Goal: Communication & Community: Participate in discussion

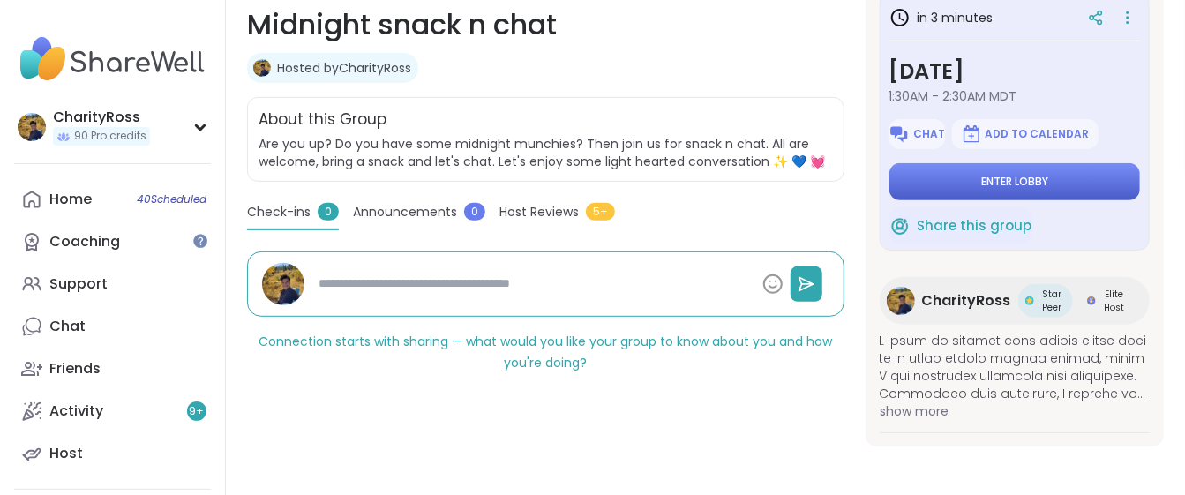
click at [1048, 194] on button "Enter lobby" at bounding box center [1014, 181] width 251 height 37
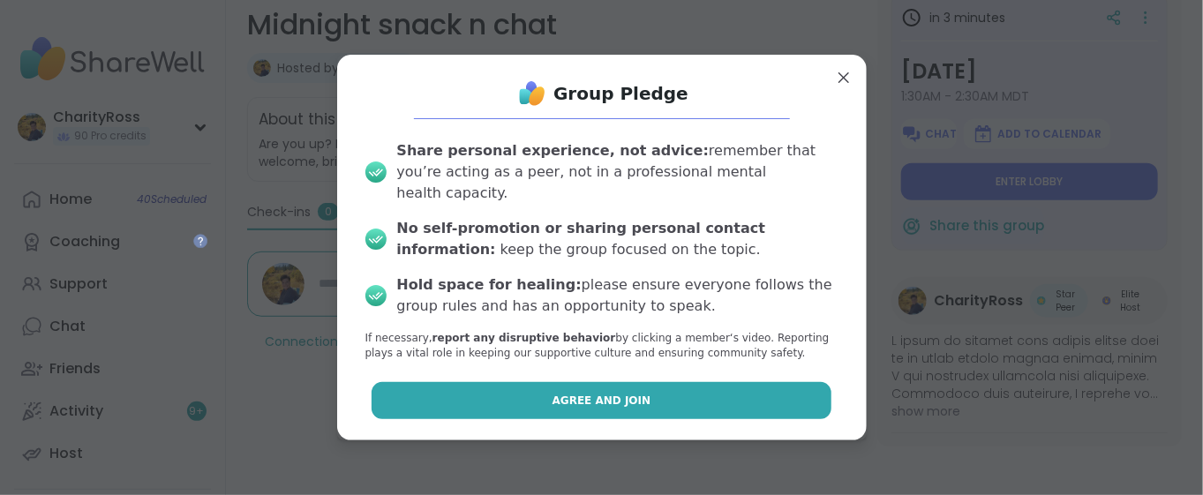
click at [763, 388] on button "Agree and Join" at bounding box center [601, 400] width 460 height 37
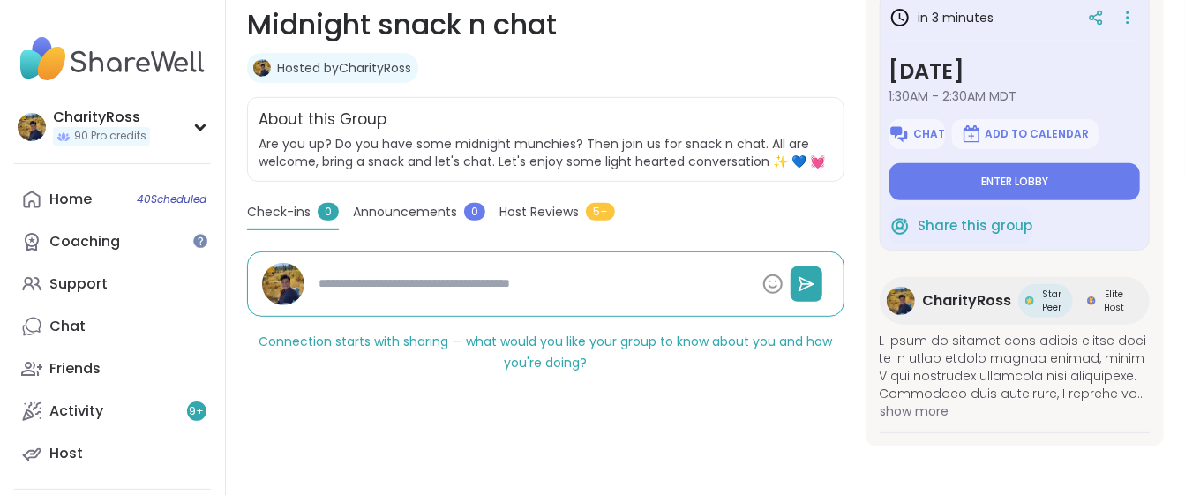
type textarea "*"
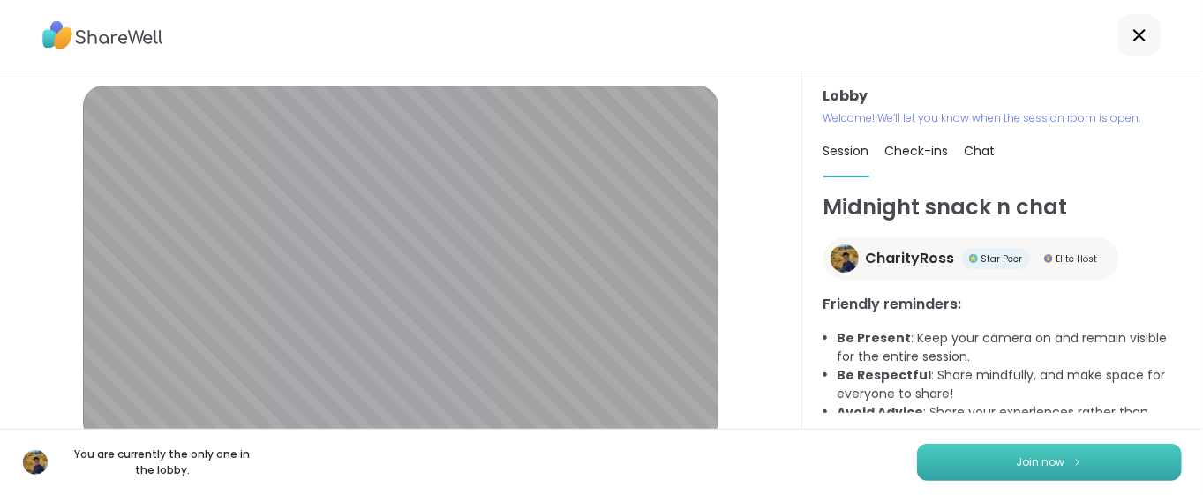
click at [955, 468] on button "Join now" at bounding box center [1049, 462] width 265 height 37
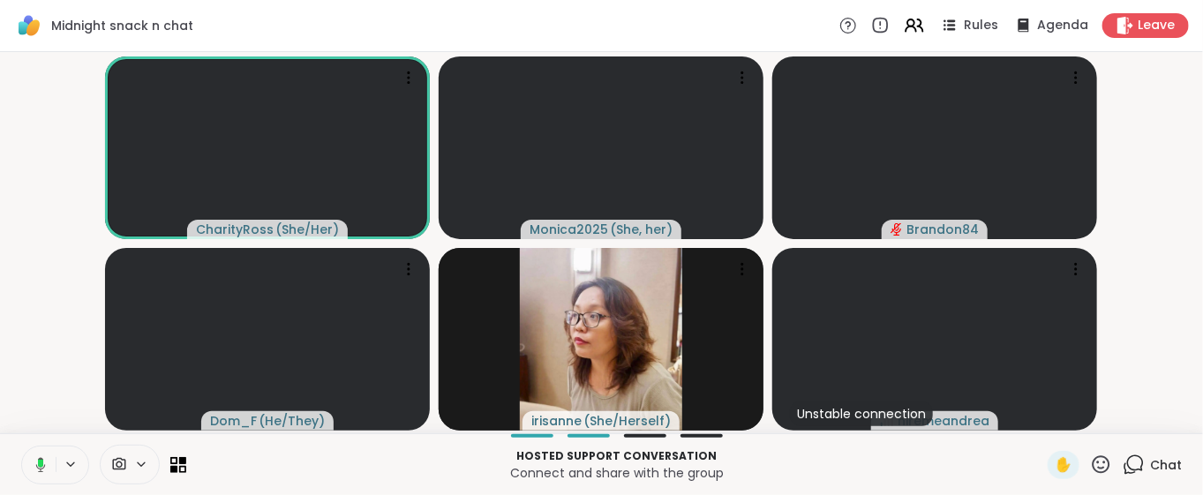
click at [1090, 468] on icon at bounding box center [1101, 465] width 22 height 22
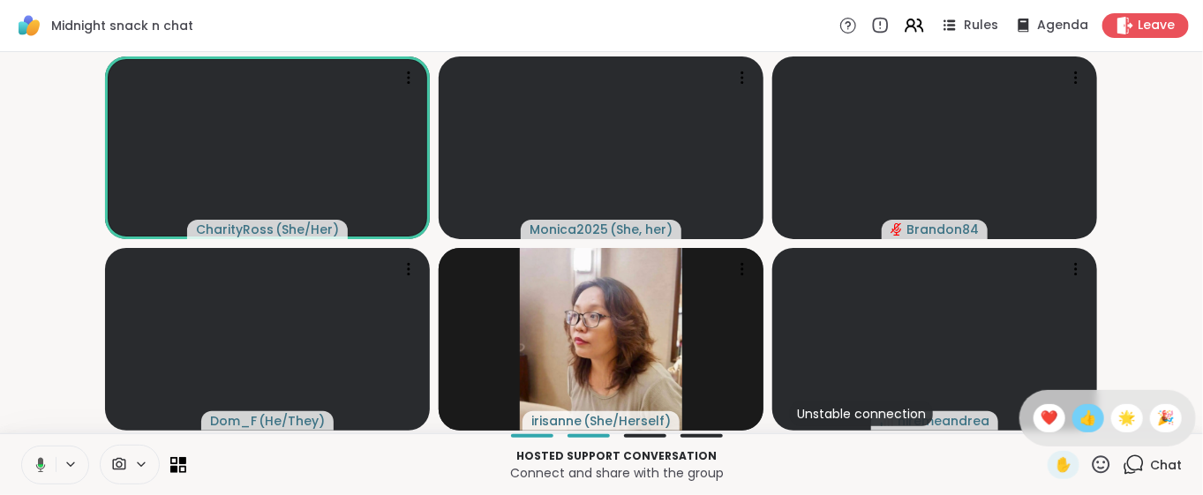
click at [1079, 424] on span "👍" at bounding box center [1088, 418] width 18 height 21
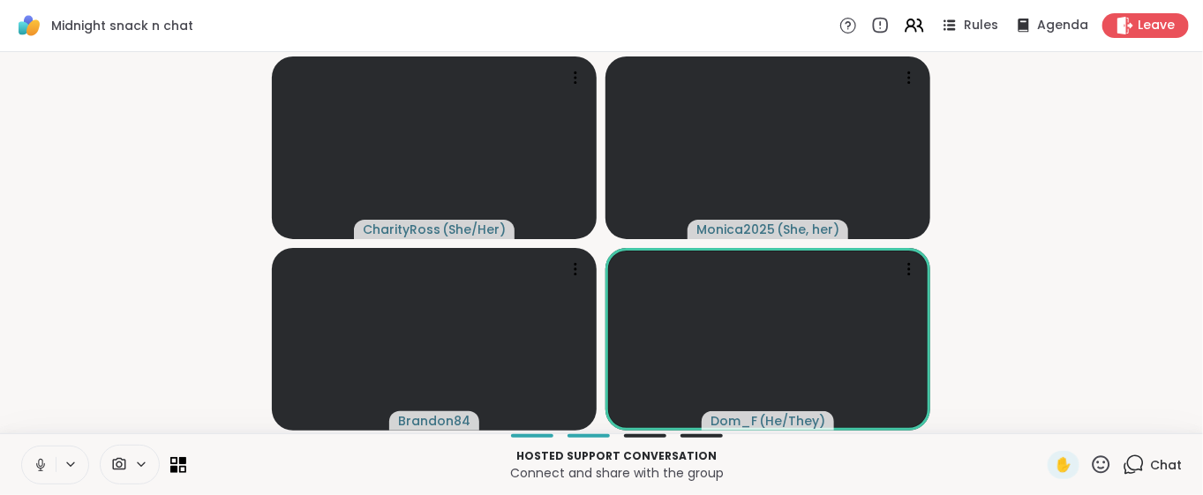
click at [821, 455] on p "Hosted support conversation" at bounding box center [617, 456] width 840 height 16
